Goal: Task Accomplishment & Management: Manage account settings

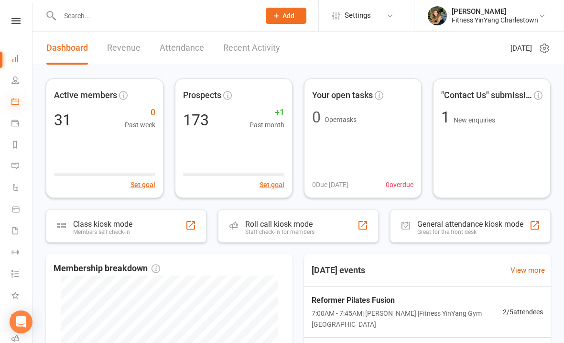
click at [16, 100] on icon at bounding box center [15, 101] width 8 height 8
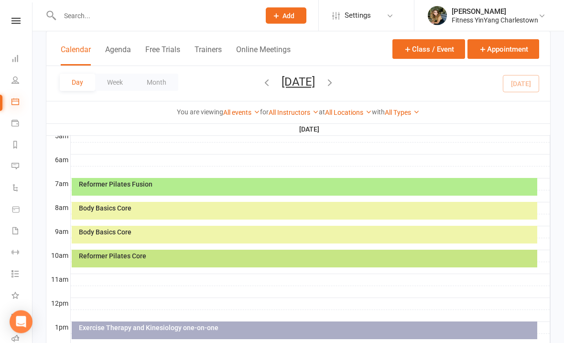
scroll to position [184, 0]
click at [277, 183] on div "Reformer Pilates Fusion" at bounding box center [306, 184] width 457 height 7
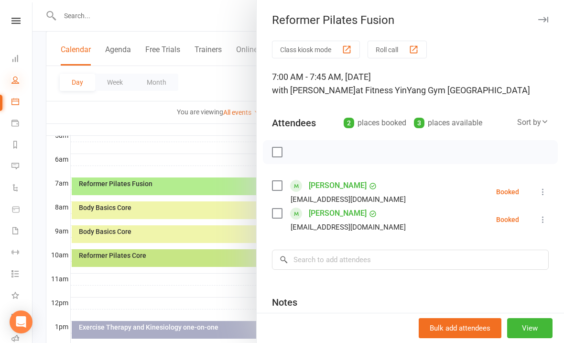
click at [17, 79] on icon at bounding box center [15, 80] width 8 height 8
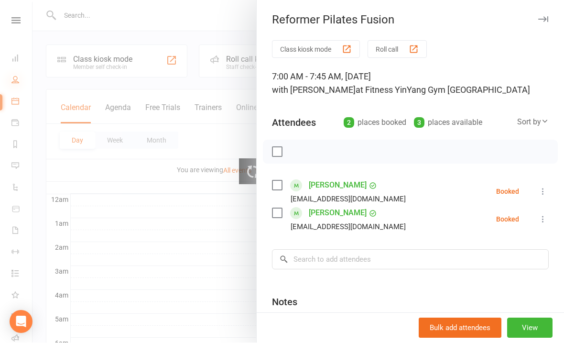
select select "100"
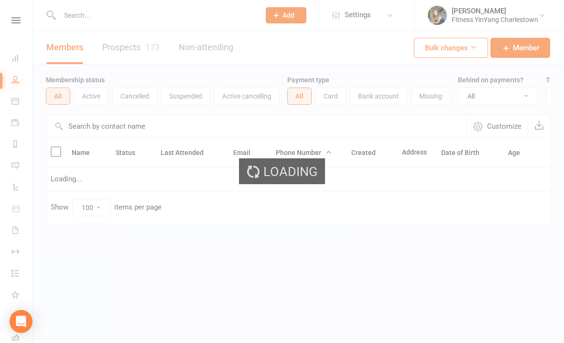
scroll to position [0, 0]
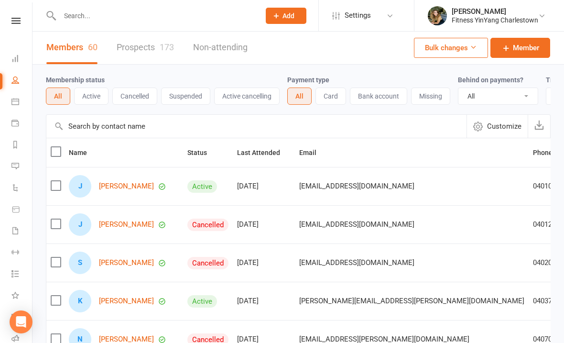
click at [63, 50] on link "Members 60" at bounding box center [71, 47] width 51 height 33
click at [97, 95] on button "Active" at bounding box center [91, 95] width 34 height 17
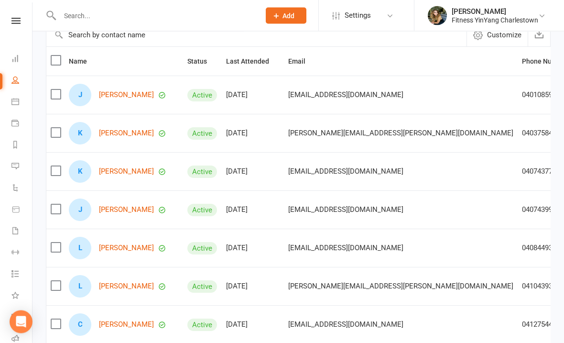
scroll to position [88, 0]
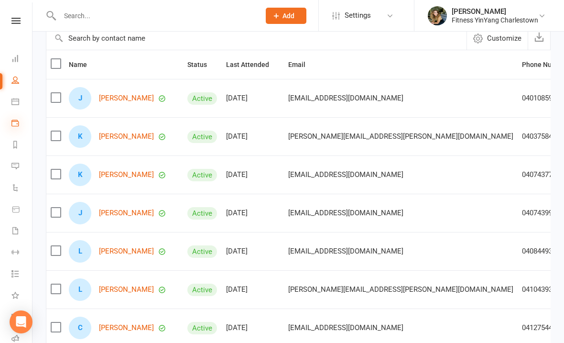
click at [13, 122] on icon at bounding box center [15, 123] width 8 height 8
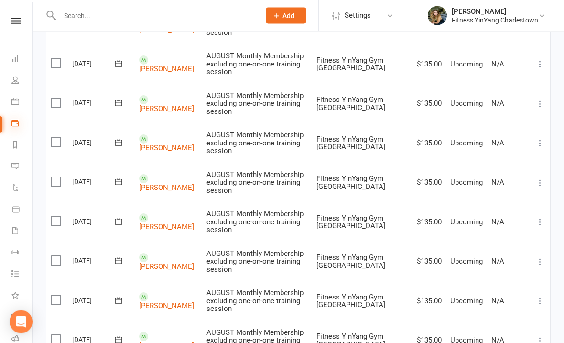
scroll to position [688, 0]
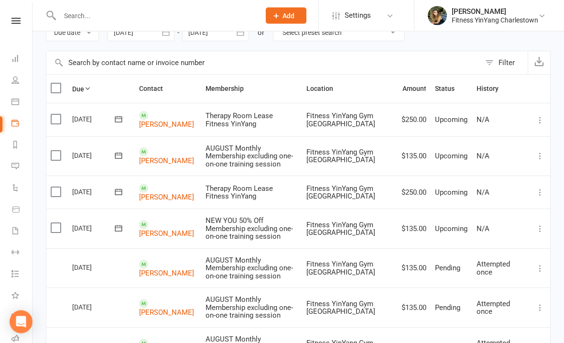
scroll to position [0, 0]
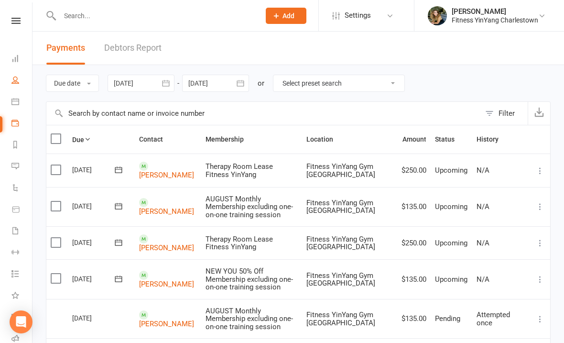
click at [22, 75] on link "People" at bounding box center [22, 81] width 22 height 22
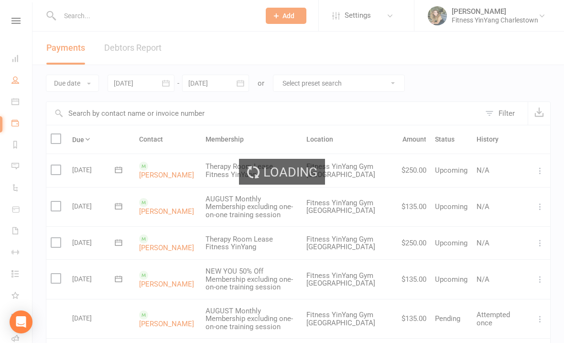
select select "100"
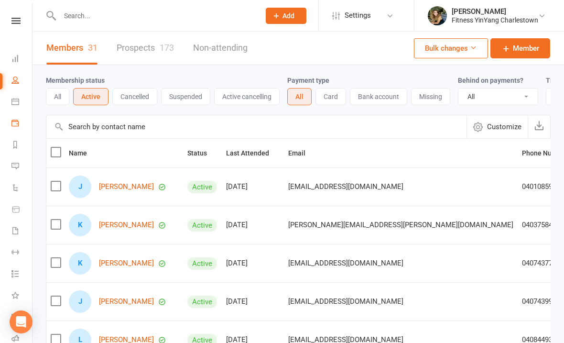
click at [19, 125] on link "Payments" at bounding box center [22, 124] width 22 height 22
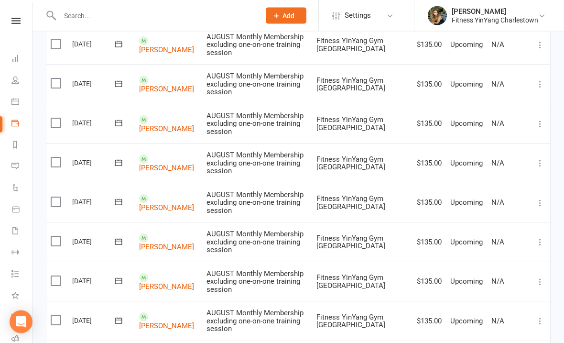
scroll to position [792, 0]
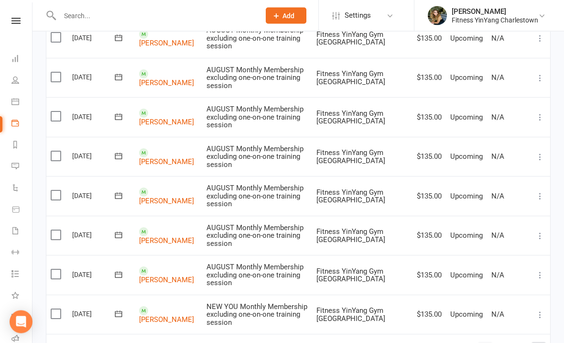
click at [541, 342] on link at bounding box center [538, 349] width 13 height 13
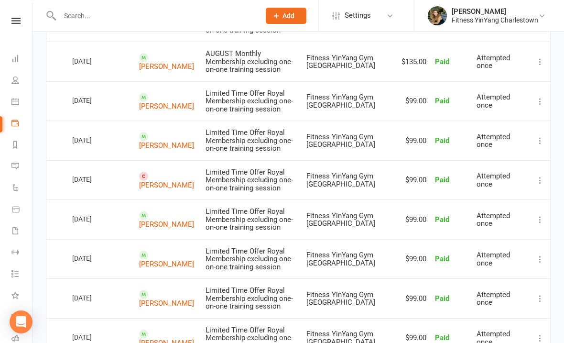
scroll to position [822, 0]
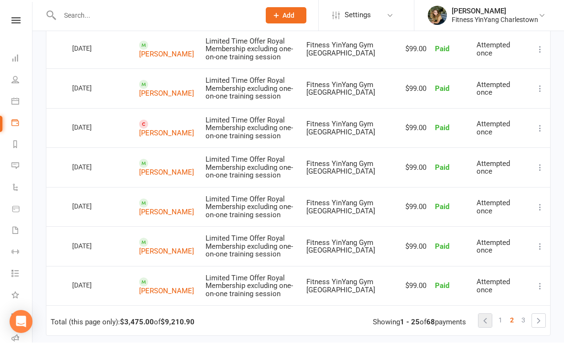
click at [486, 314] on link at bounding box center [484, 320] width 13 height 13
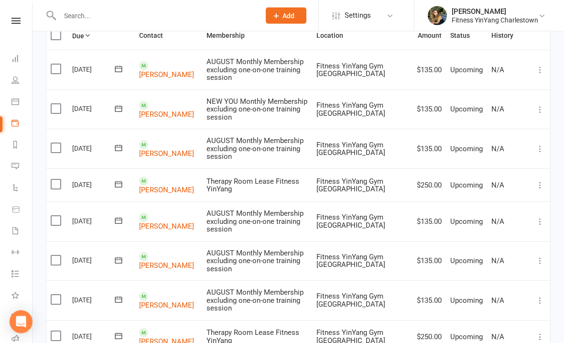
scroll to position [119, 0]
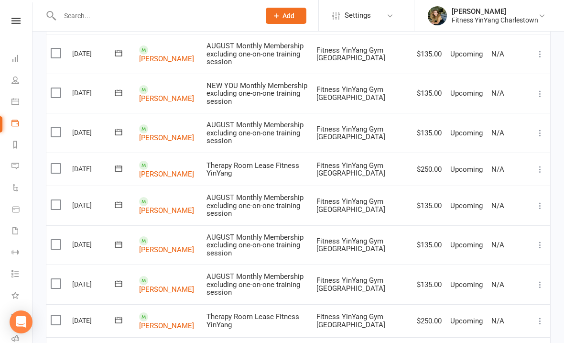
click at [541, 201] on icon at bounding box center [540, 206] width 10 height 10
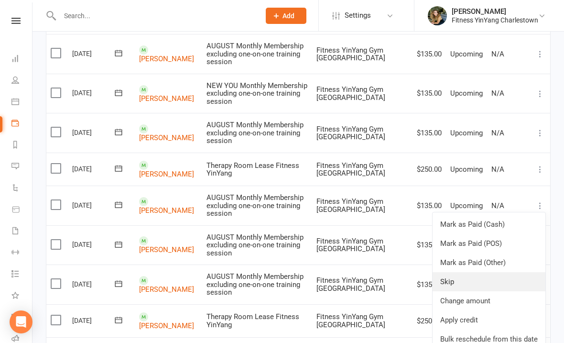
click at [455, 272] on link "Skip" at bounding box center [489, 281] width 113 height 19
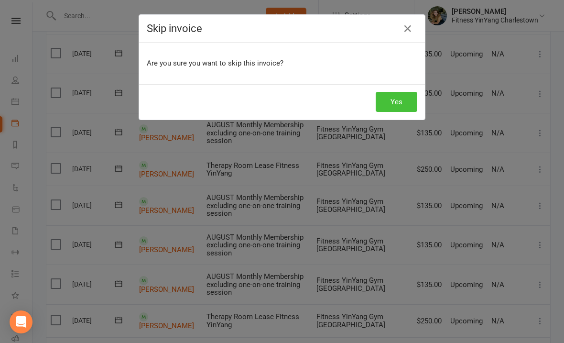
click at [394, 109] on button "Yes" at bounding box center [397, 102] width 42 height 20
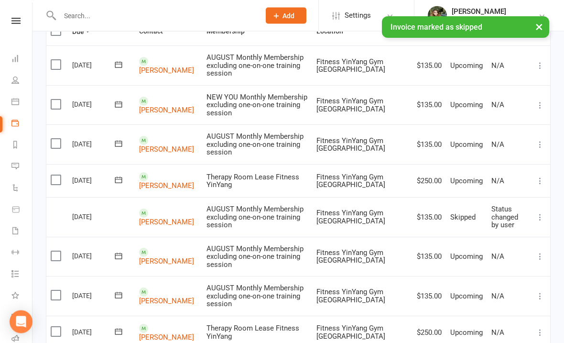
scroll to position [108, 0]
